Goal: Information Seeking & Learning: Learn about a topic

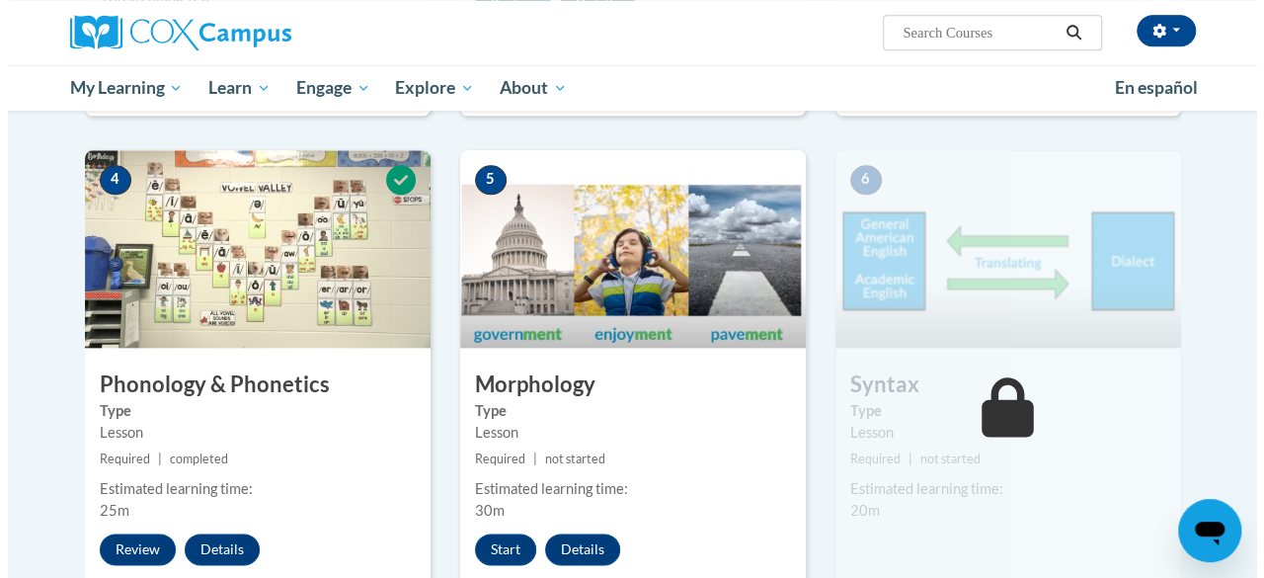
scroll to position [1086, 0]
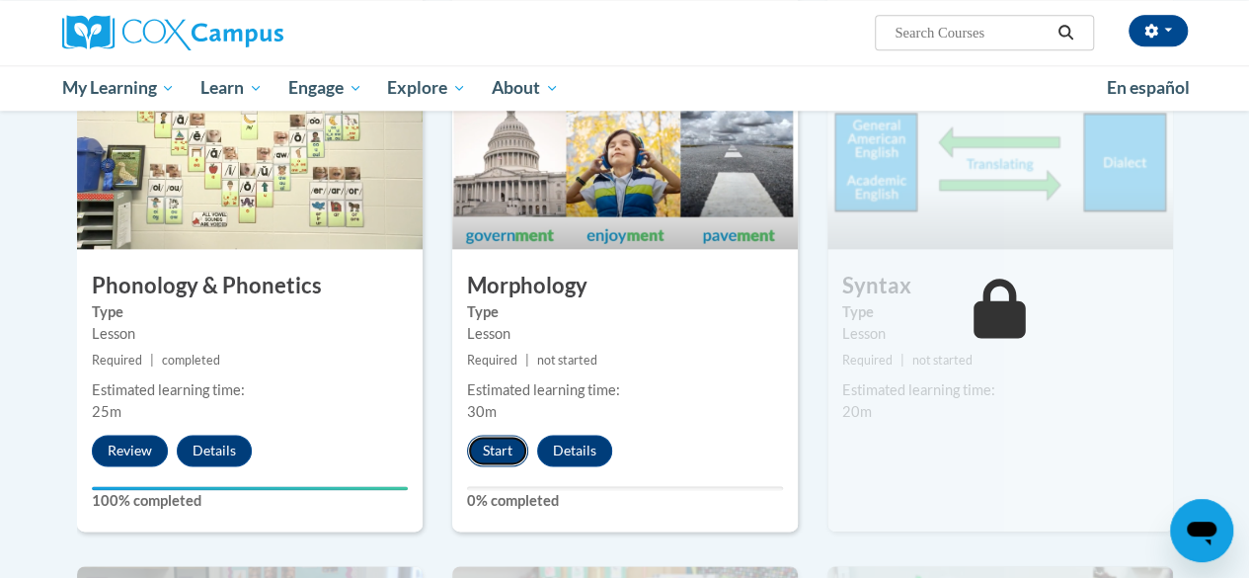
click at [508, 454] on button "Start" at bounding box center [497, 450] width 61 height 32
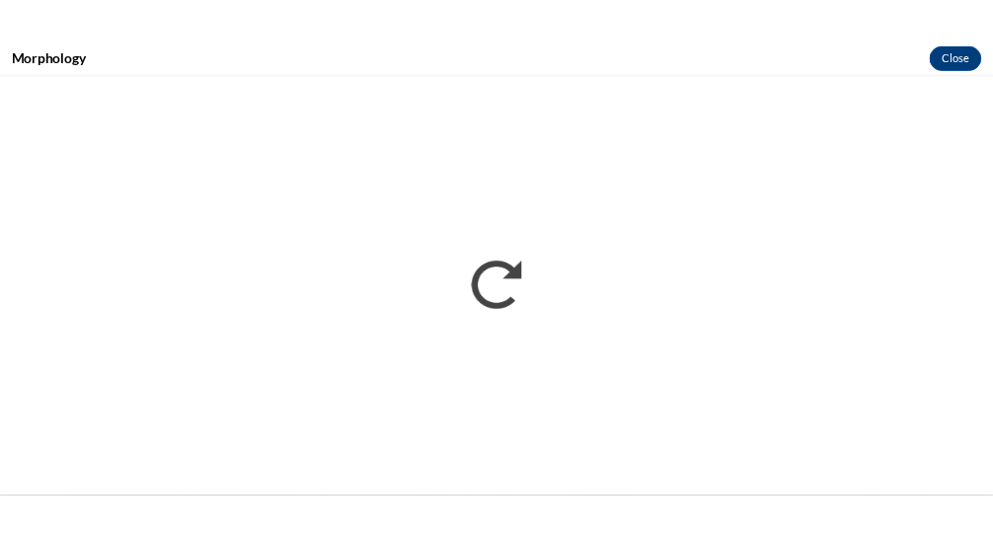
scroll to position [0, 0]
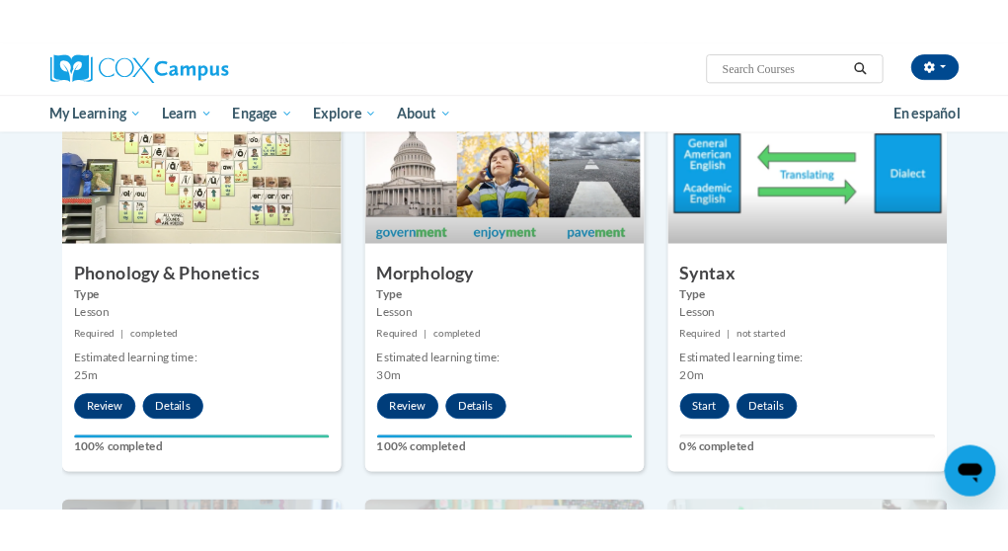
scroll to position [1185, 0]
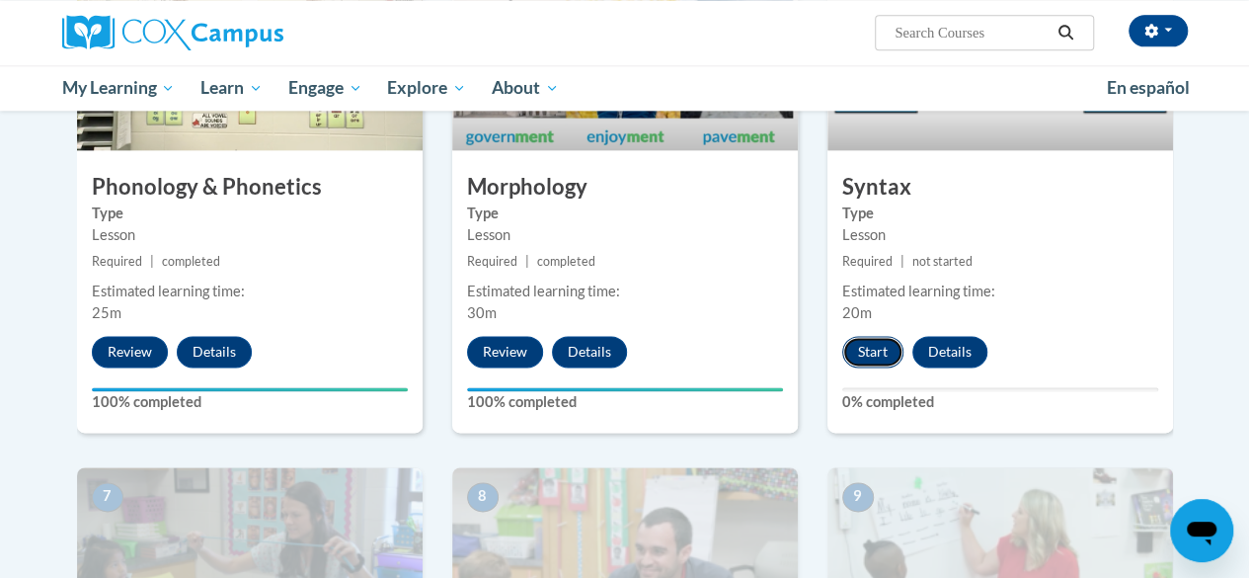
click at [875, 347] on button "Start" at bounding box center [872, 352] width 61 height 32
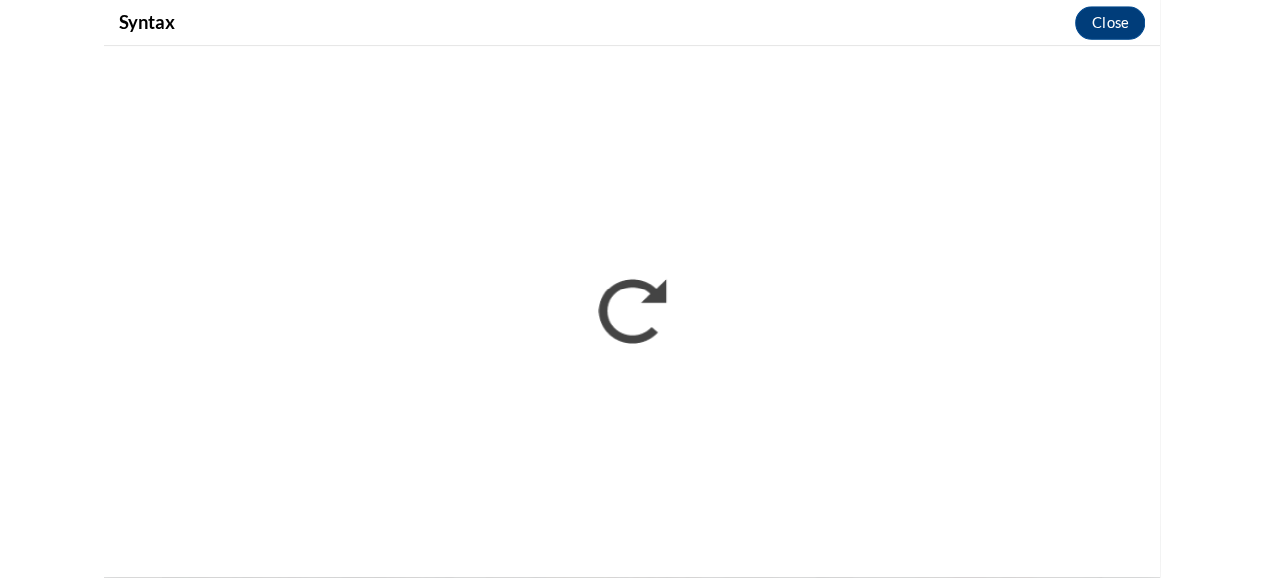
scroll to position [0, 0]
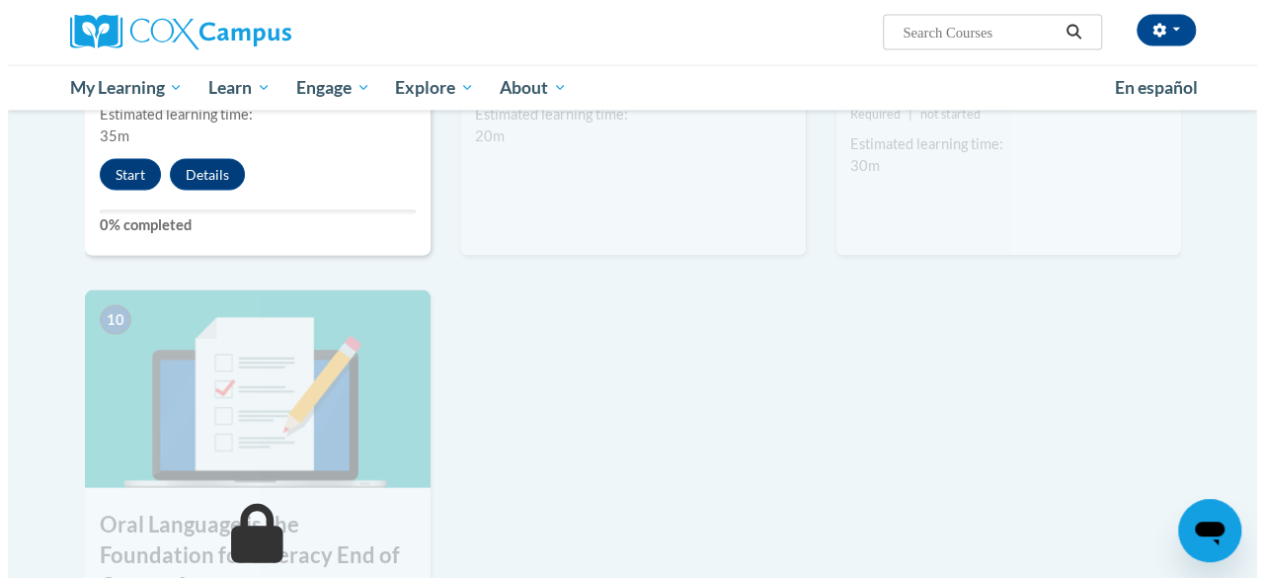
scroll to position [1678, 0]
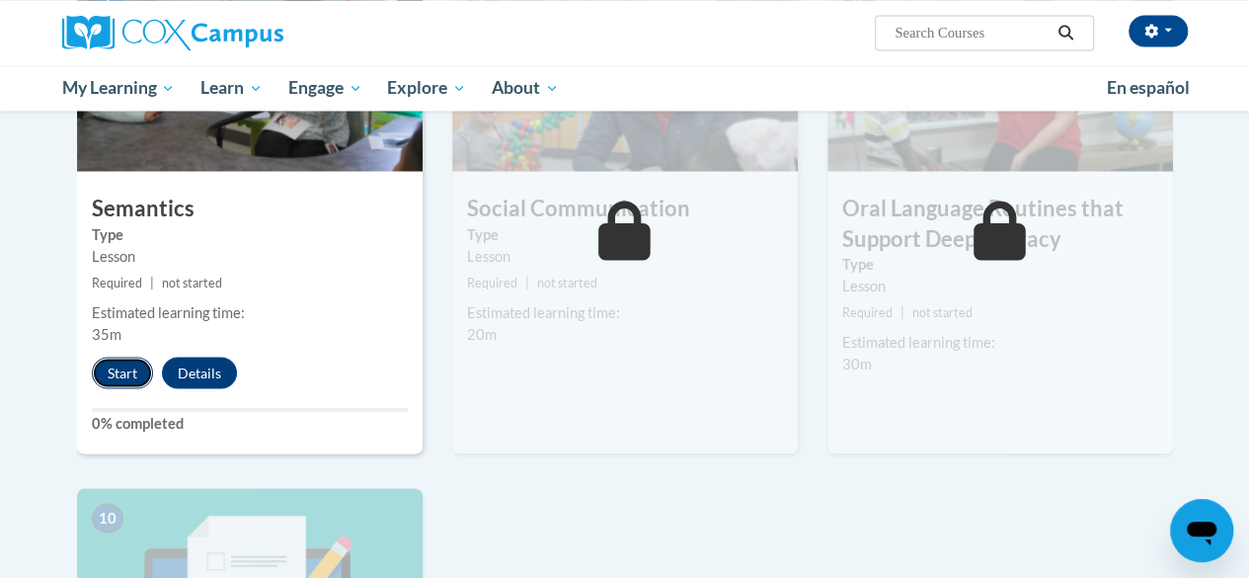
click at [109, 360] on button "Start" at bounding box center [122, 372] width 61 height 32
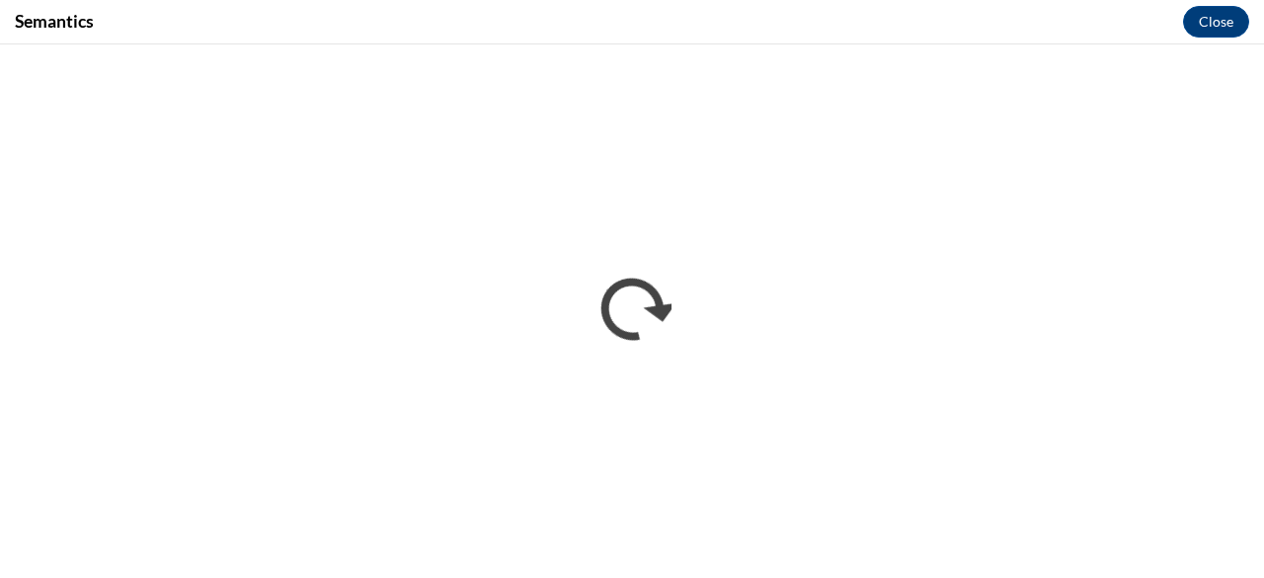
scroll to position [0, 0]
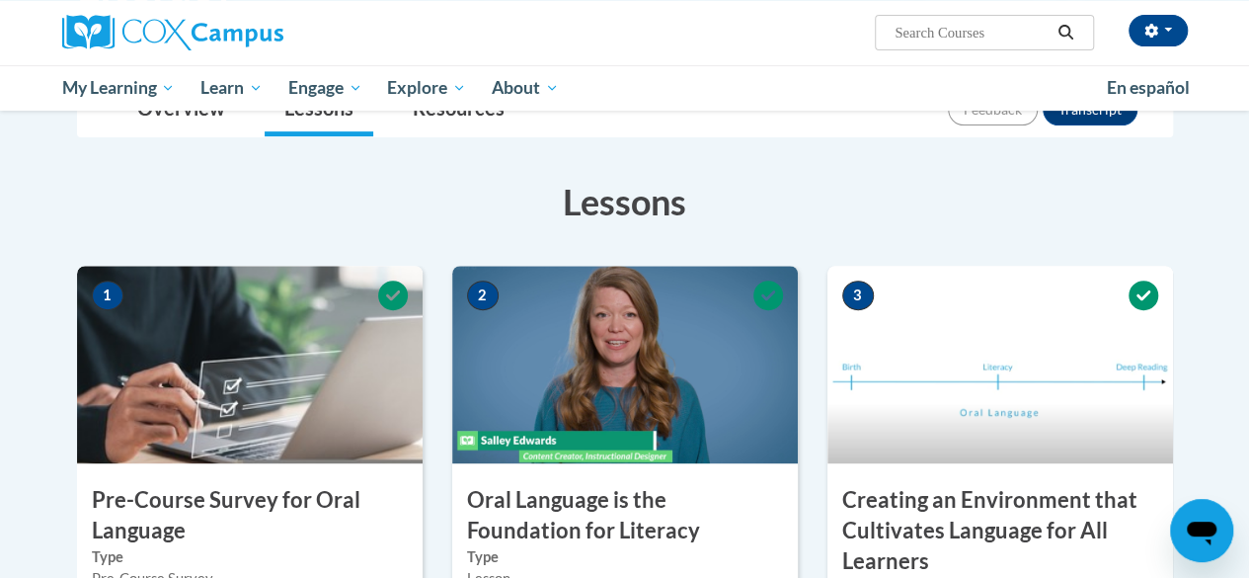
scroll to position [197, 0]
